Goal: Task Accomplishment & Management: Complete application form

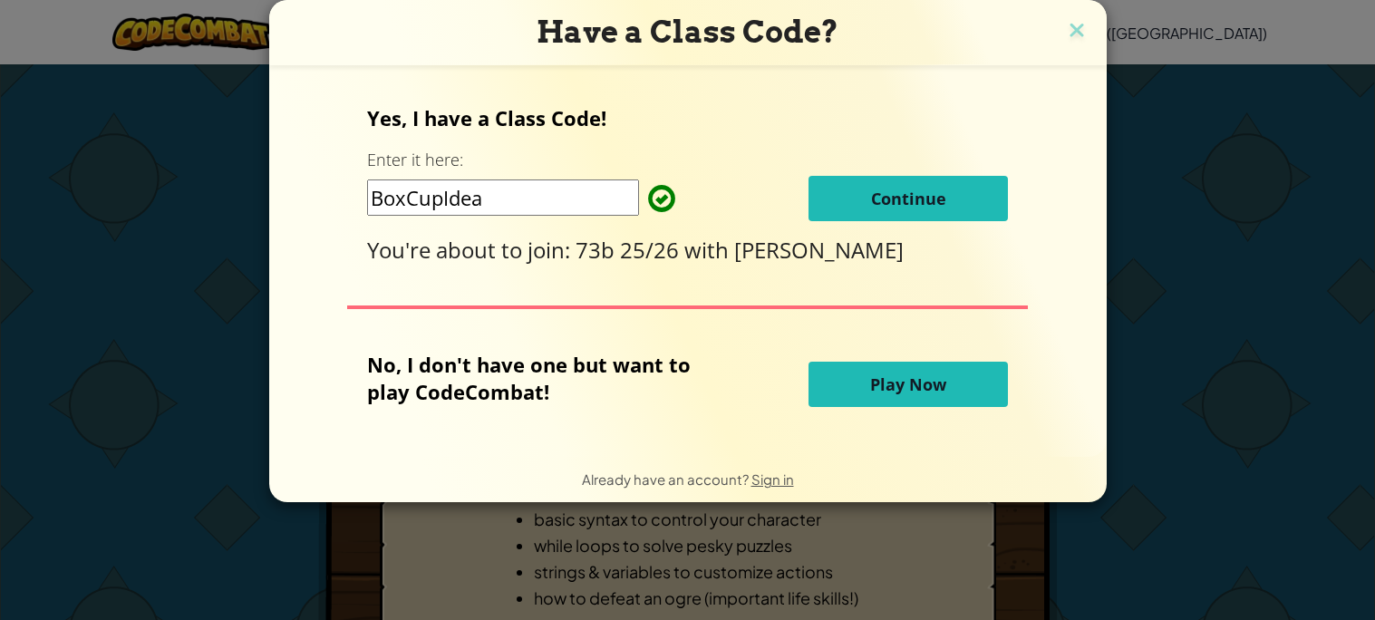
click at [953, 181] on button "Continue" at bounding box center [908, 198] width 199 height 45
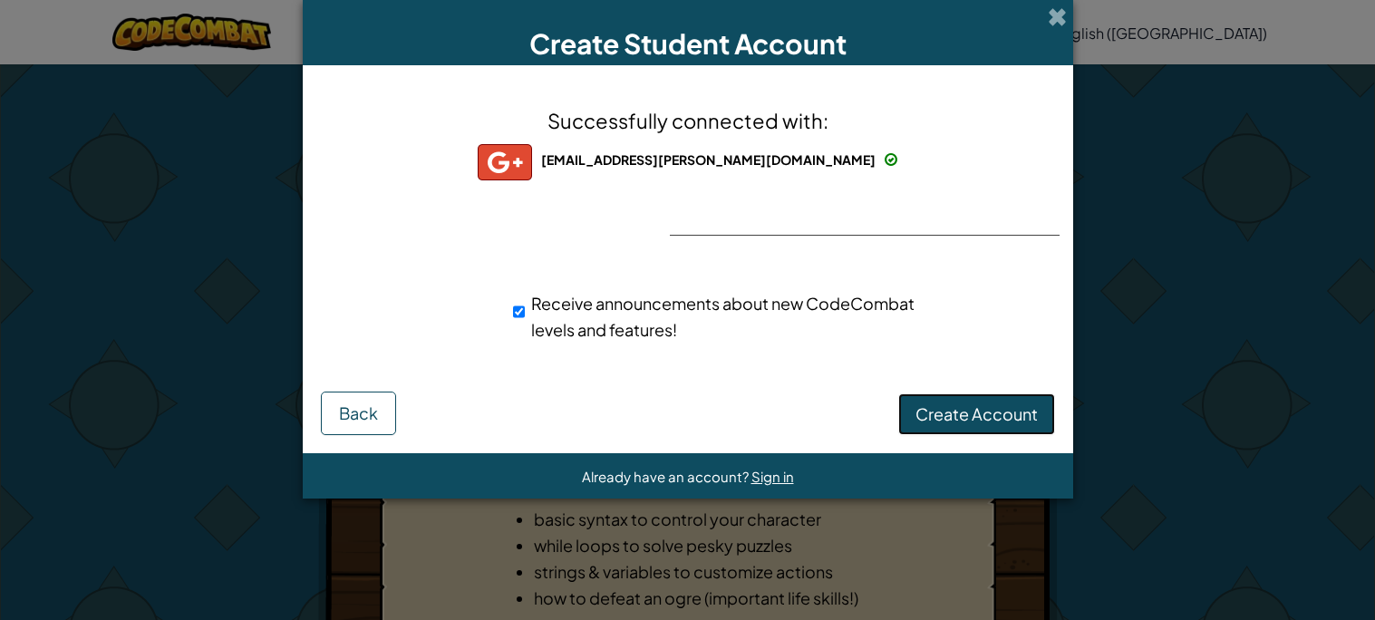
click at [962, 416] on span "Create Account" at bounding box center [977, 413] width 122 height 21
click at [942, 417] on button "Create Account" at bounding box center [976, 414] width 157 height 42
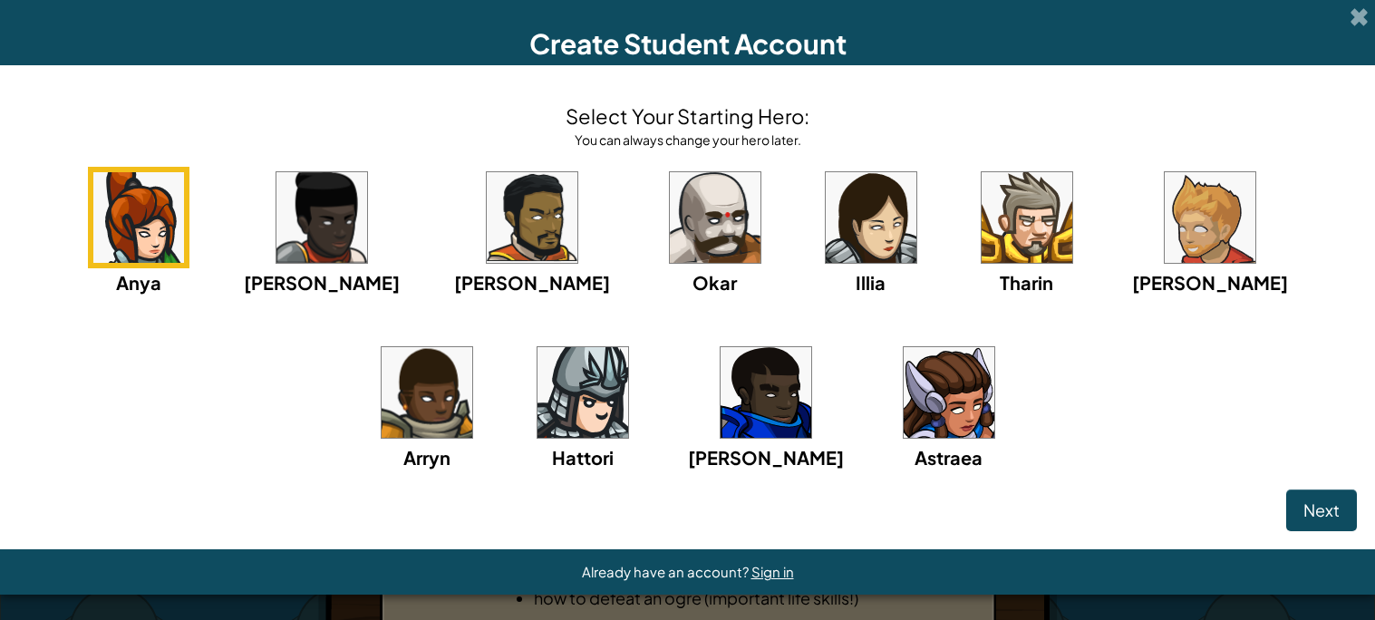
click at [581, 319] on div "Anya [PERSON_NAME] [PERSON_NAME] [PERSON_NAME] Arryn [PERSON_NAME]" at bounding box center [687, 342] width 1339 height 350
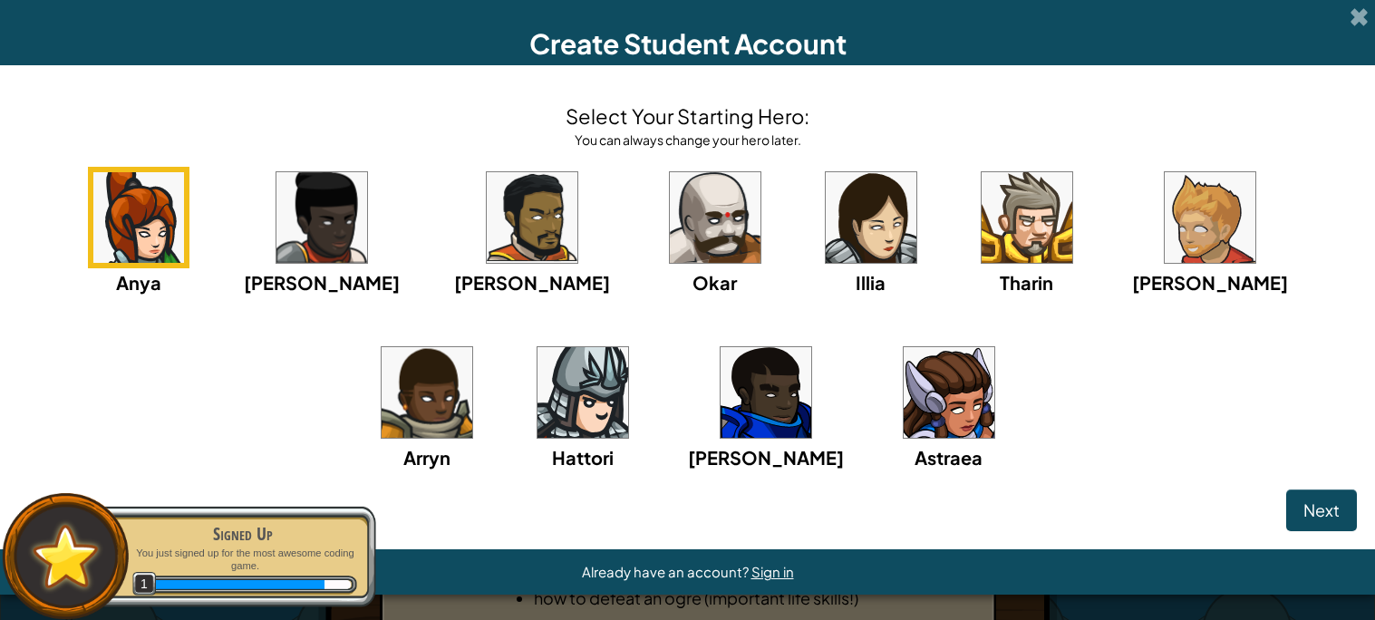
click at [1165, 210] on img at bounding box center [1210, 217] width 91 height 91
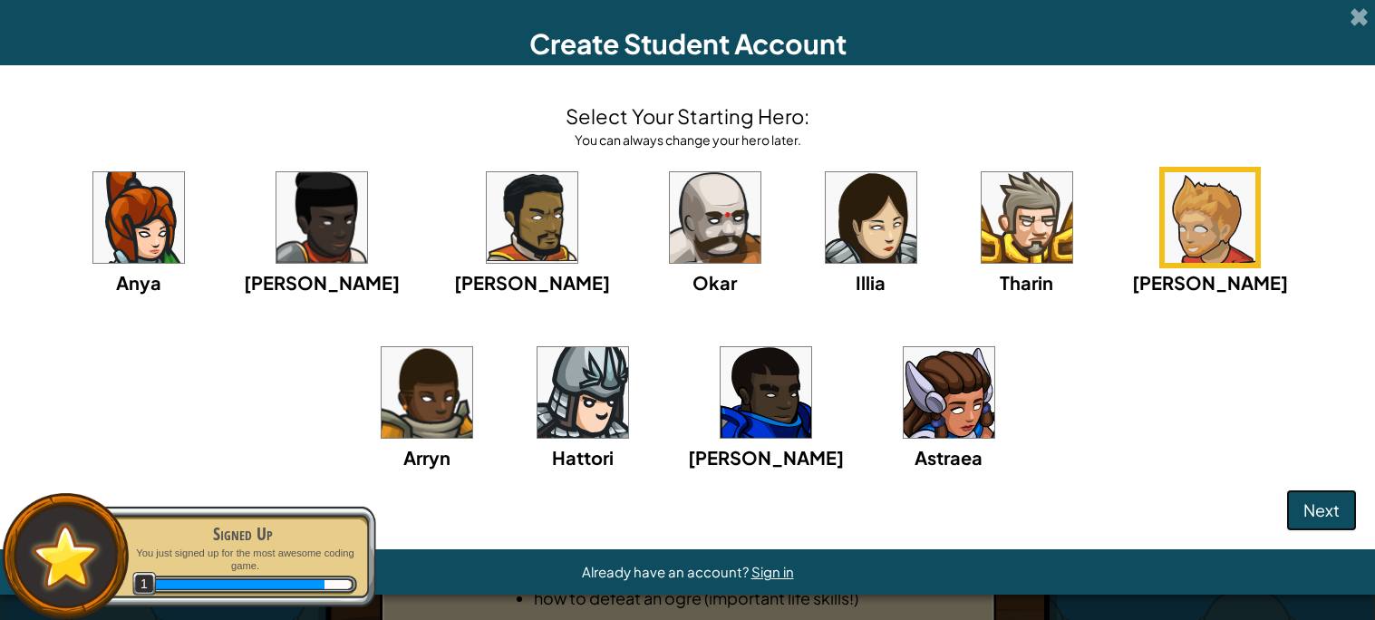
click at [1323, 501] on span "Next" at bounding box center [1322, 510] width 36 height 21
